Goal: Task Accomplishment & Management: Complete application form

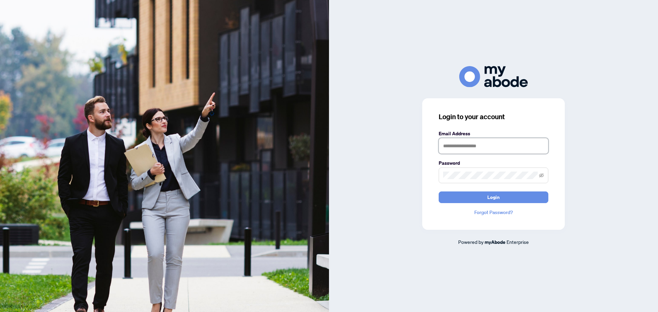
click at [478, 140] on input "text" at bounding box center [494, 146] width 110 height 16
type input "**********"
click at [490, 195] on span "Login" at bounding box center [493, 197] width 12 height 11
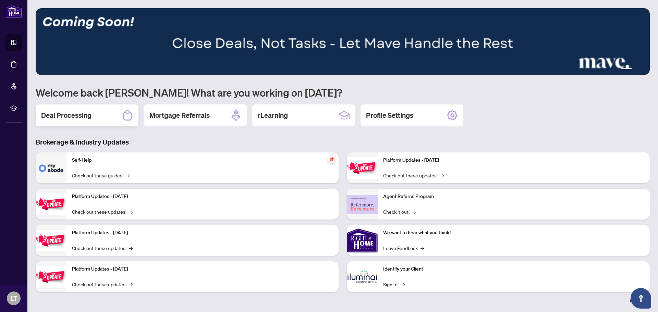
click at [90, 118] on h2 "Deal Processing" at bounding box center [66, 116] width 50 height 10
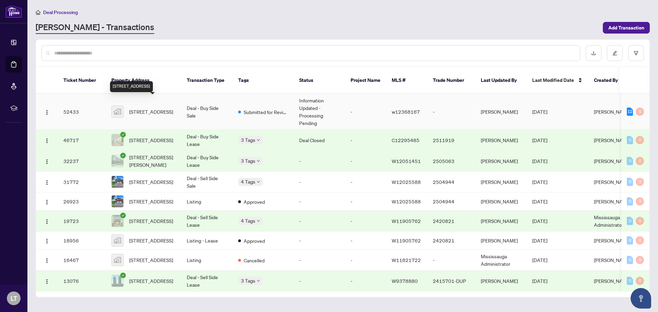
click at [173, 108] on span "[STREET_ADDRESS]" at bounding box center [151, 112] width 44 height 8
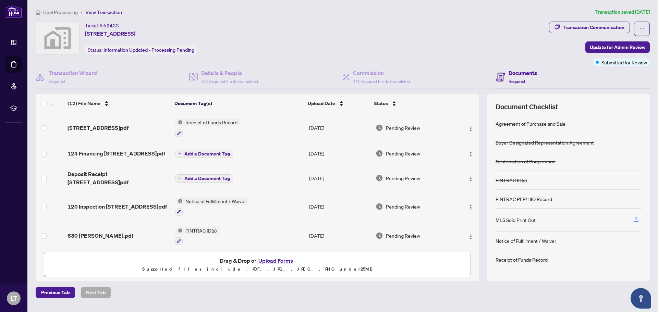
click at [274, 259] on button "Upload Forms" at bounding box center [275, 260] width 39 height 9
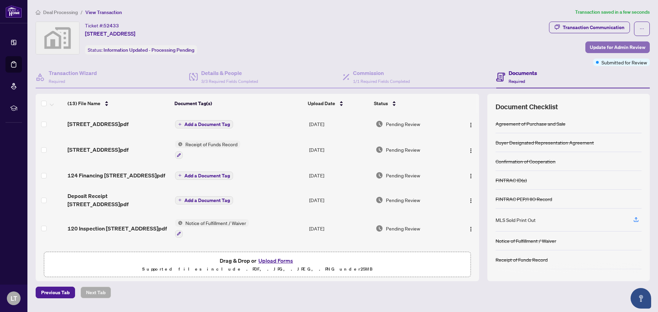
click at [609, 45] on span "Update for Admin Review" at bounding box center [618, 47] width 56 height 11
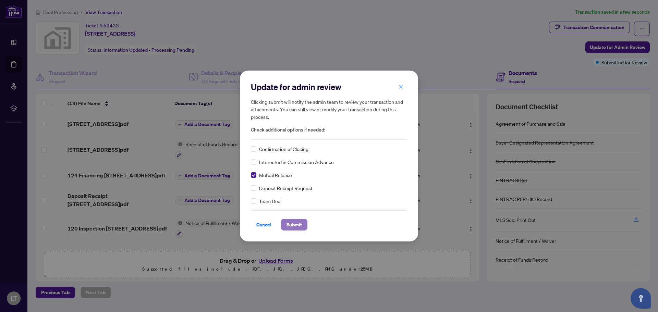
click at [295, 222] on span "Submit" at bounding box center [293, 224] width 15 height 11
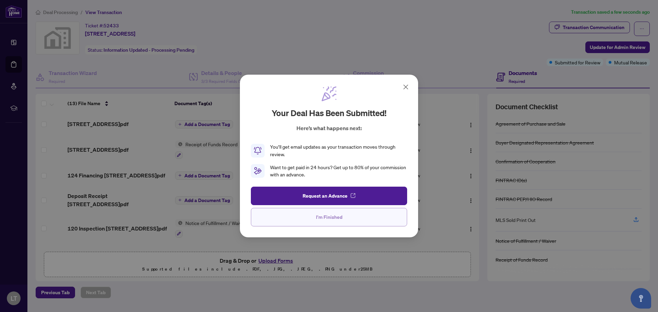
click at [331, 219] on span "I'm Finished" at bounding box center [329, 217] width 26 height 11
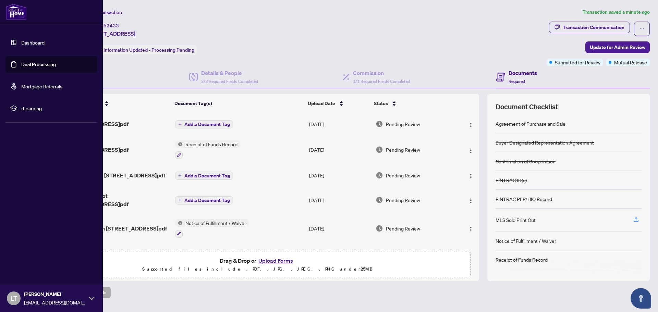
click at [93, 299] on icon at bounding box center [91, 298] width 5 height 3
click at [29, 258] on span "Logout" at bounding box center [27, 257] width 15 height 11
